Goal: Check status: Check status

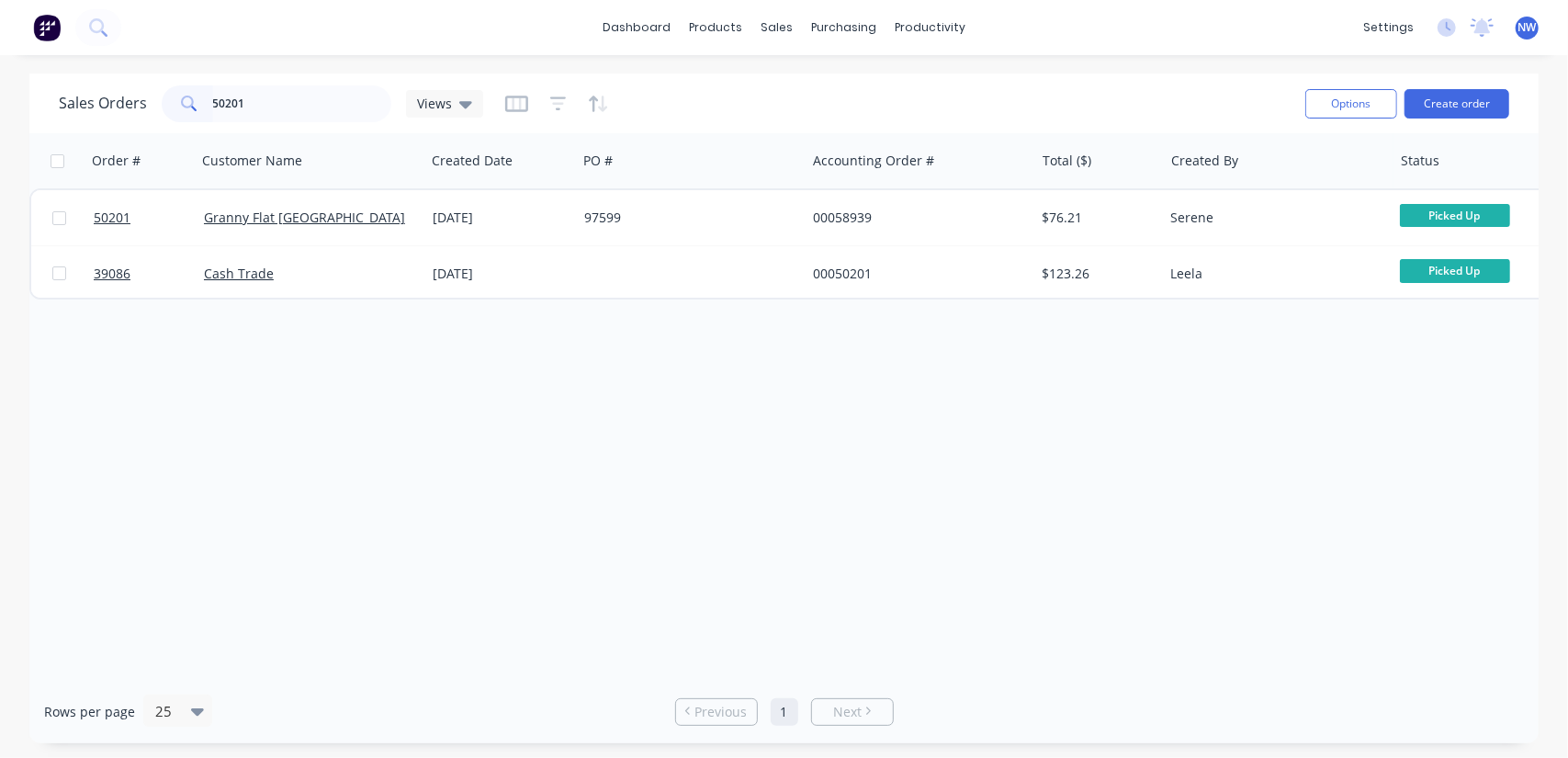
click at [294, 107] on input "50201" at bounding box center [302, 103] width 179 height 37
type input "5"
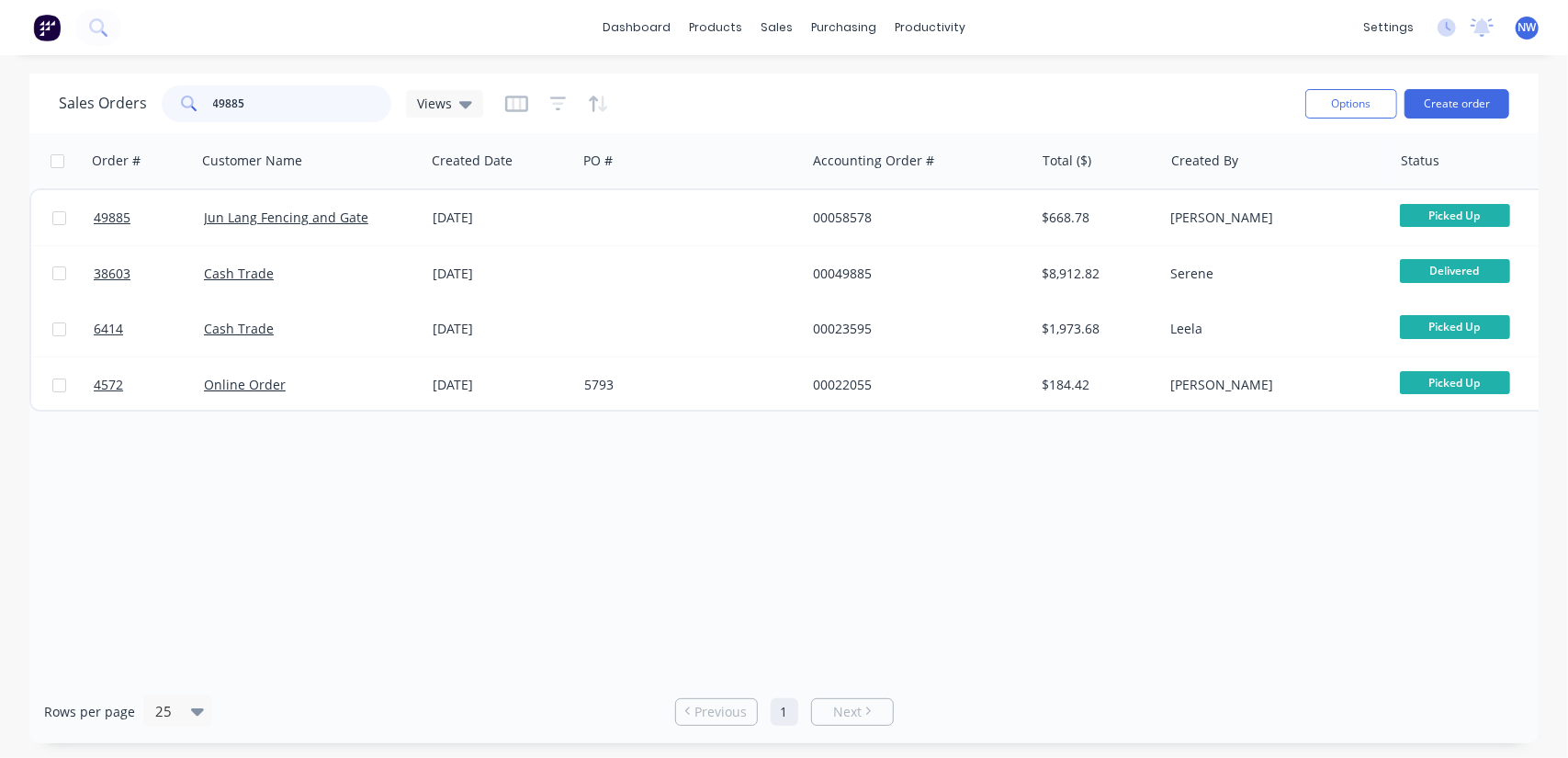
drag, startPoint x: 26, startPoint y: 96, endPoint x: 66, endPoint y: 25, distance: 81.5
click at [0, 96] on div "Sales Orders 49885 Views Options Create order Order # Customer Name Created Dat…" at bounding box center [784, 408] width 1568 height 669
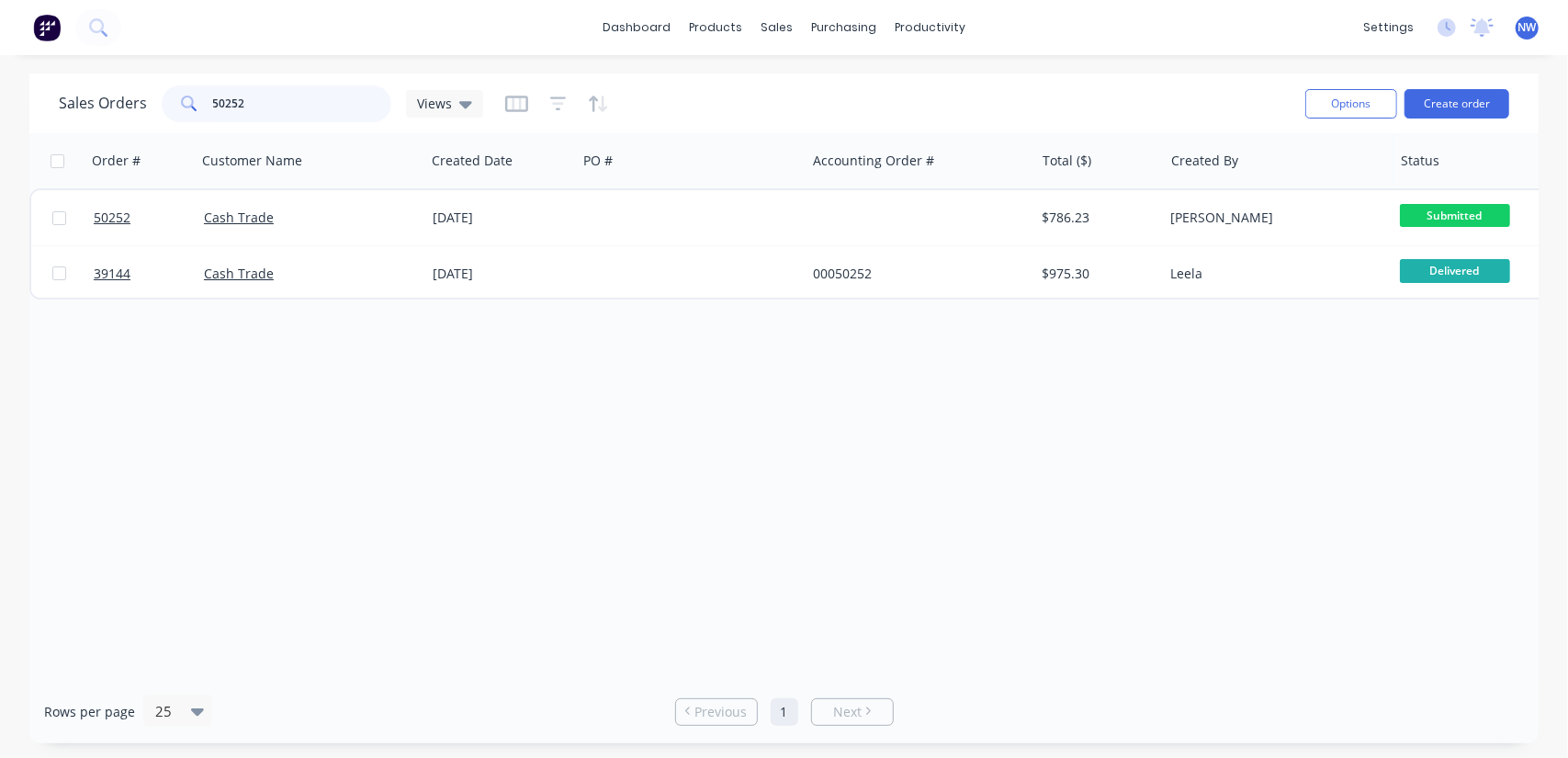
drag, startPoint x: 294, startPoint y: 100, endPoint x: 80, endPoint y: 91, distance: 214.2
click at [82, 98] on div "Sales Orders 50252 Views" at bounding box center [271, 103] width 424 height 37
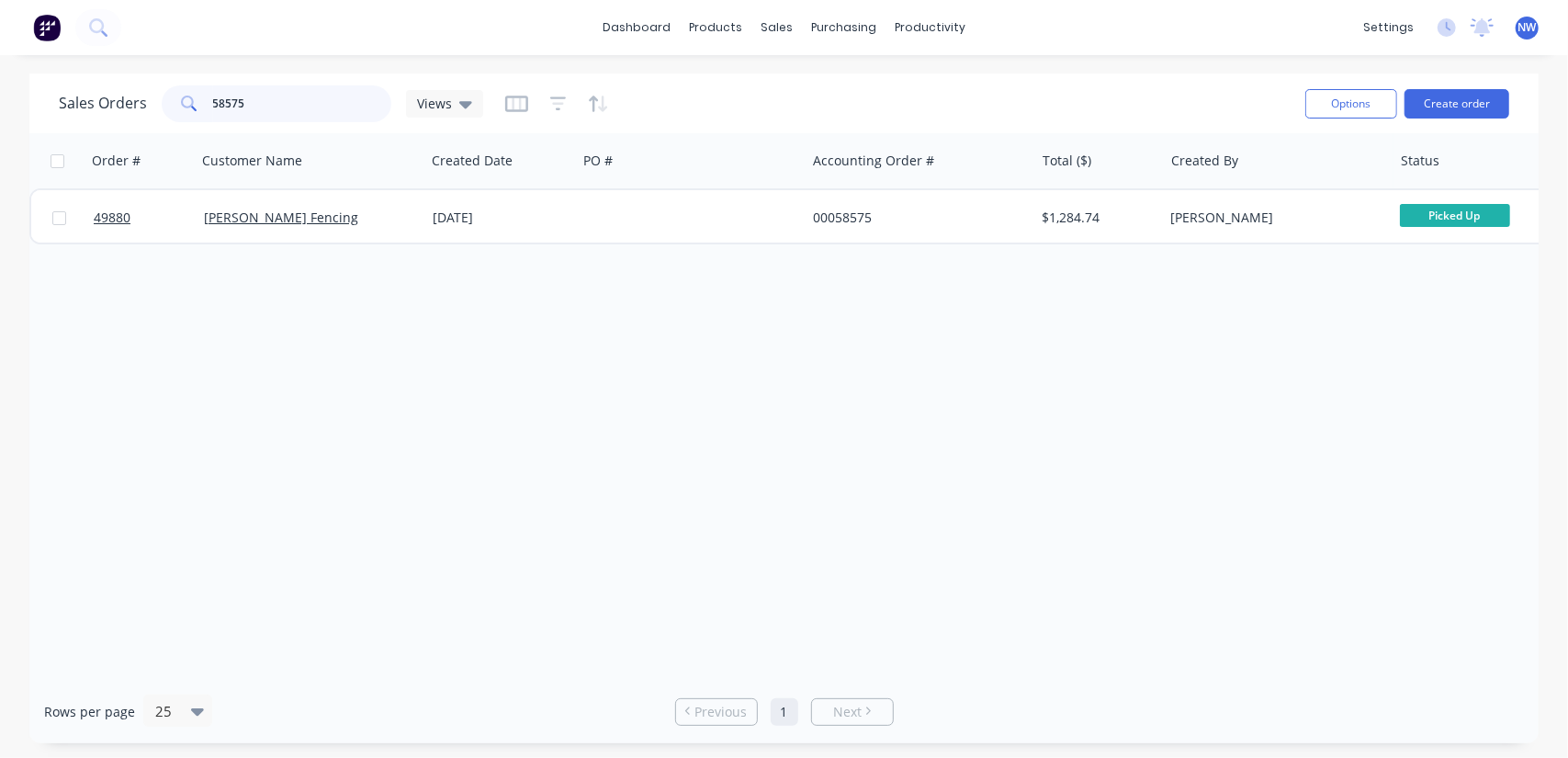
drag, startPoint x: 257, startPoint y: 97, endPoint x: 72, endPoint y: 95, distance: 185.0
click at [75, 97] on div "Sales Orders 58575 Views" at bounding box center [271, 103] width 424 height 37
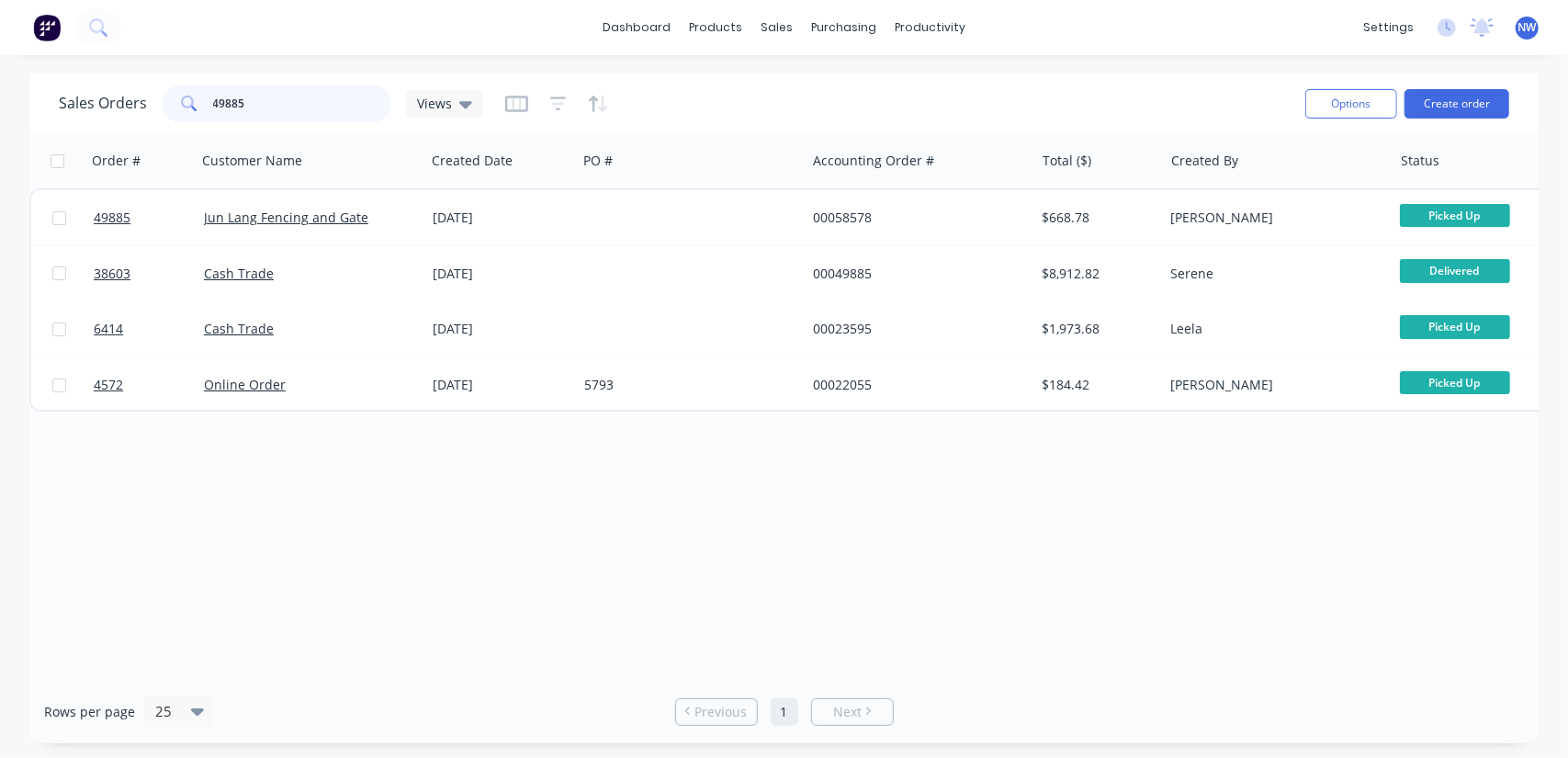
drag, startPoint x: 241, startPoint y: 106, endPoint x: 0, endPoint y: 103, distance: 241.0
click at [0, 103] on div "Sales Orders 49885 Views Options Create order Order # Customer Name Created Dat…" at bounding box center [784, 408] width 1568 height 669
paste input "50258"
type input "50258"
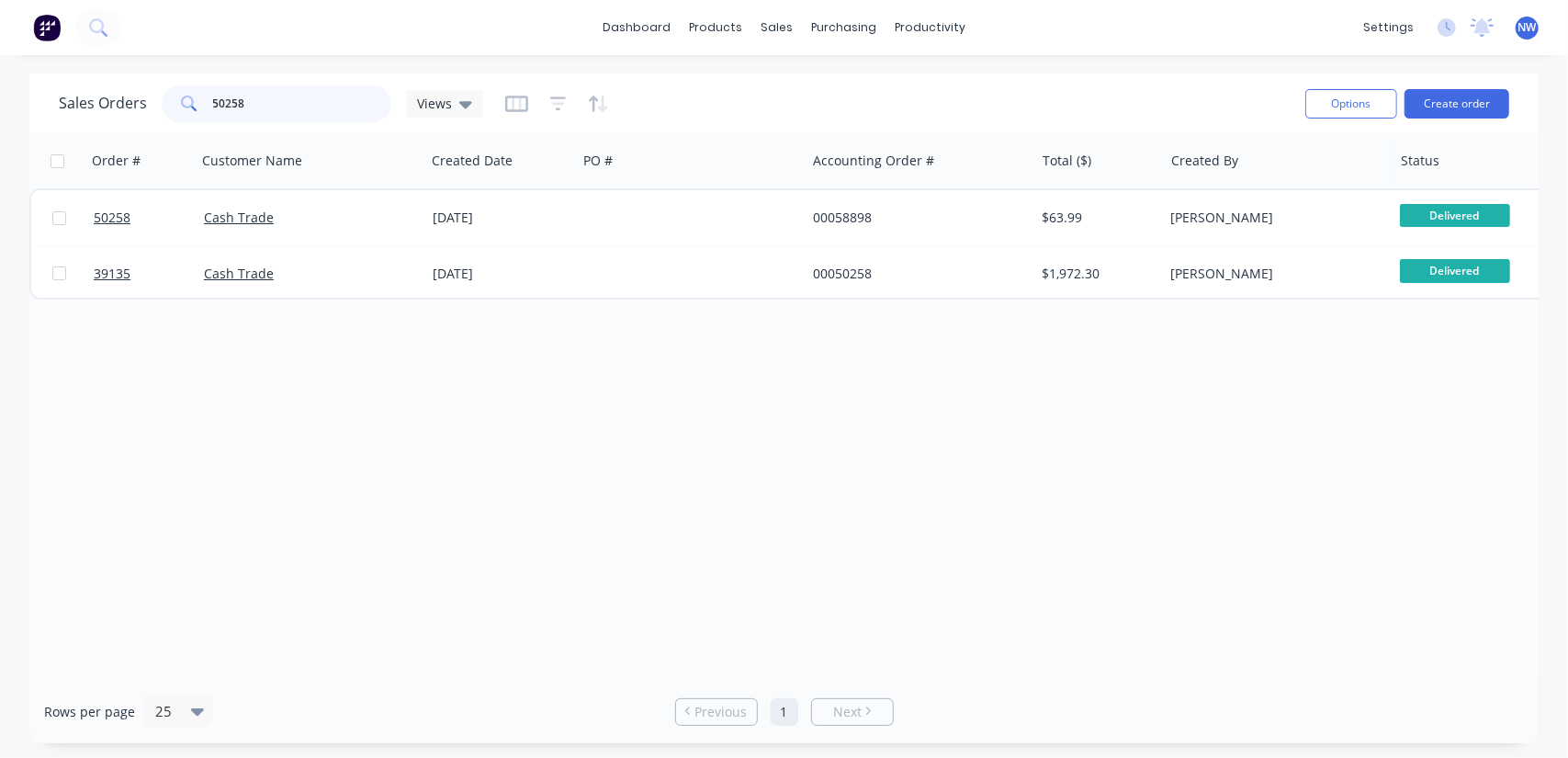
drag, startPoint x: 244, startPoint y: 110, endPoint x: 108, endPoint y: 115, distance: 136.1
click at [112, 118] on div "Sales Orders 50258 Views" at bounding box center [271, 103] width 424 height 37
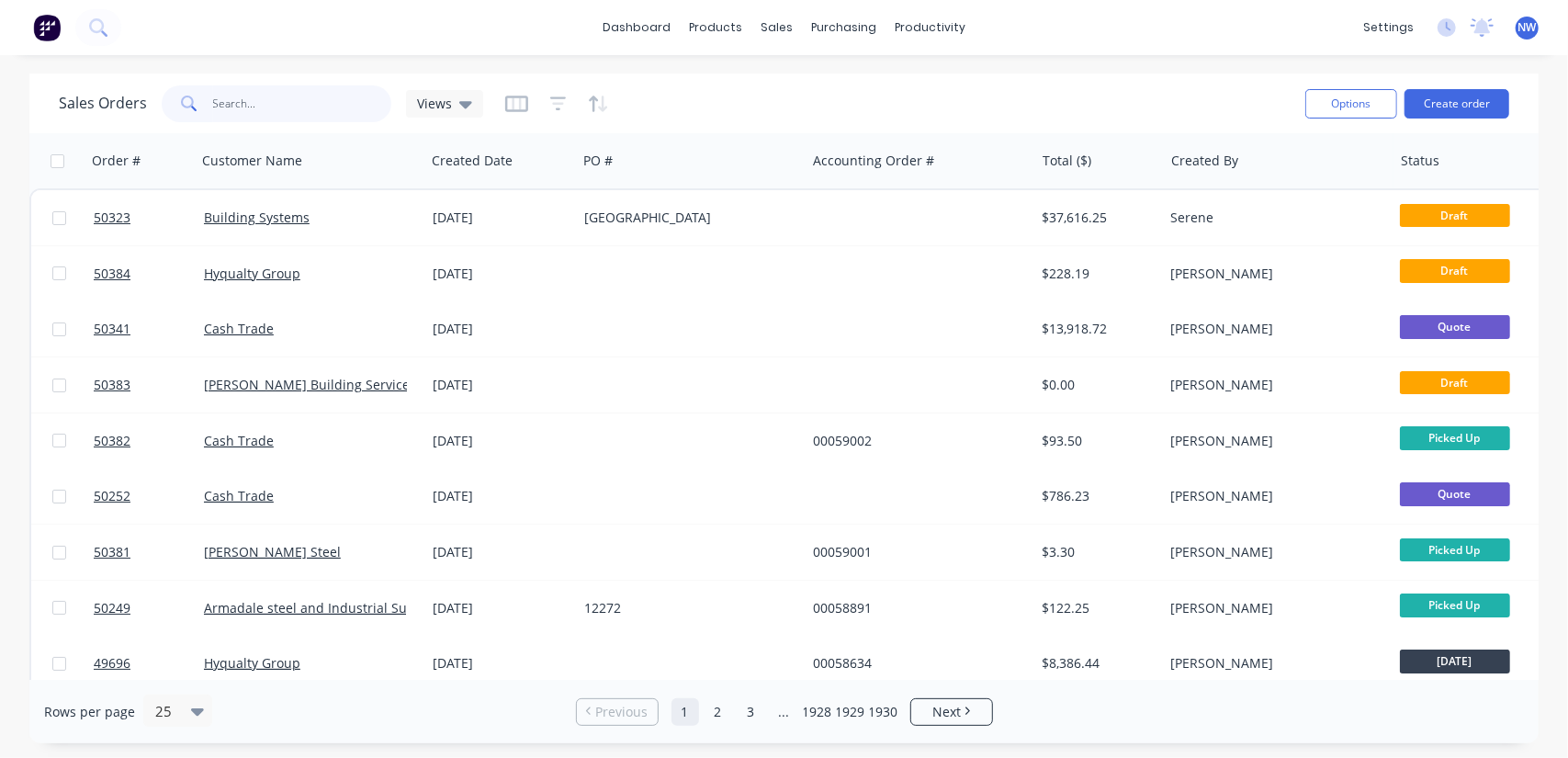
click at [237, 104] on input "text" at bounding box center [302, 103] width 179 height 37
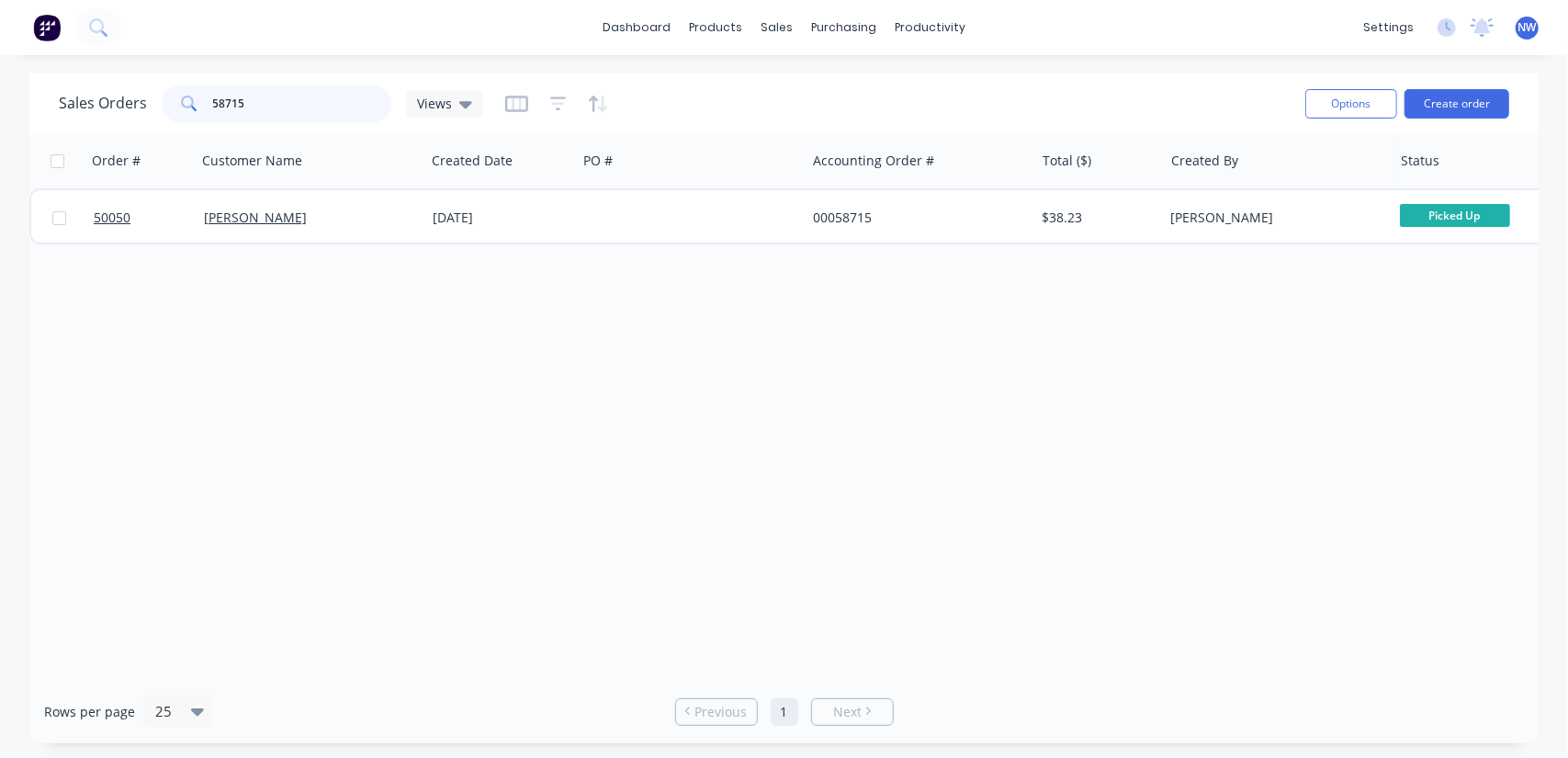
drag, startPoint x: 180, startPoint y: 89, endPoint x: 16, endPoint y: 78, distance: 164.4
click at [9, 106] on div "Sales Orders 58715 Views Options Create order Order # Customer Name Created Dat…" at bounding box center [784, 408] width 1568 height 669
type input "49934"
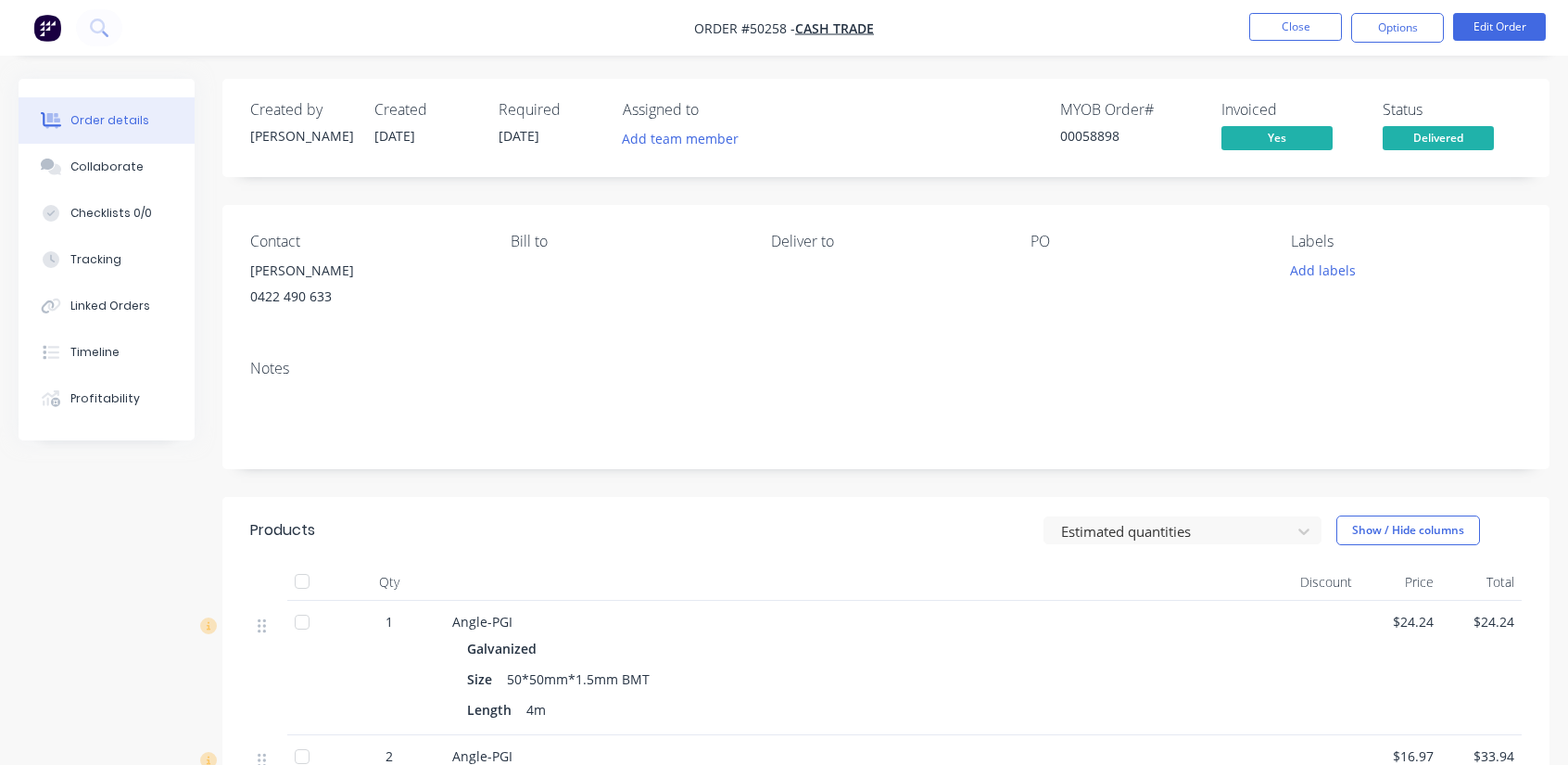
click at [1083, 60] on div "Order details Collaborate Checklists 0/0 Tracking Linked Orders Timeline Profit…" at bounding box center [784, 579] width 1568 height 1158
